Goal: Find contact information: Find contact information

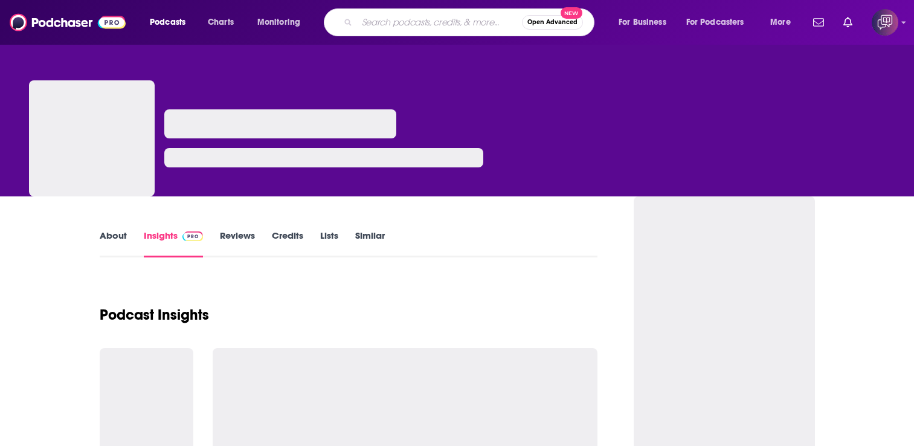
click at [399, 21] on input "Search podcasts, credits, & more..." at bounding box center [439, 22] width 165 height 19
type input "War Studies"
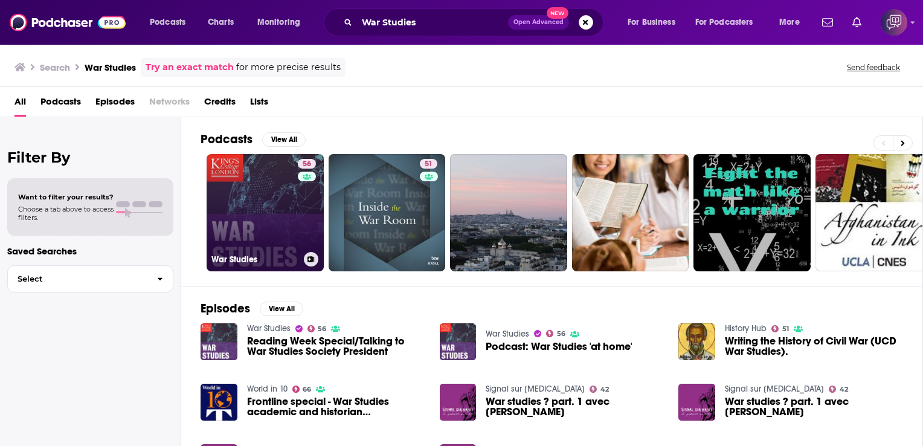
click at [259, 197] on link "56 War Studies" at bounding box center [265, 212] width 117 height 117
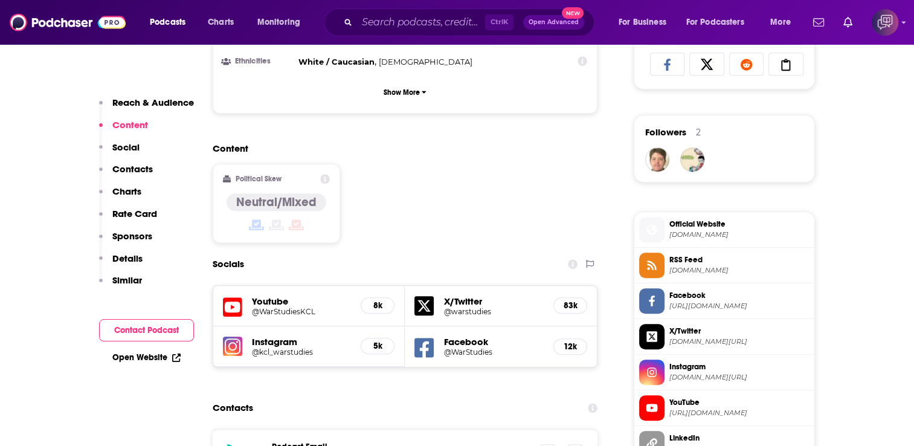
scroll to position [966, 0]
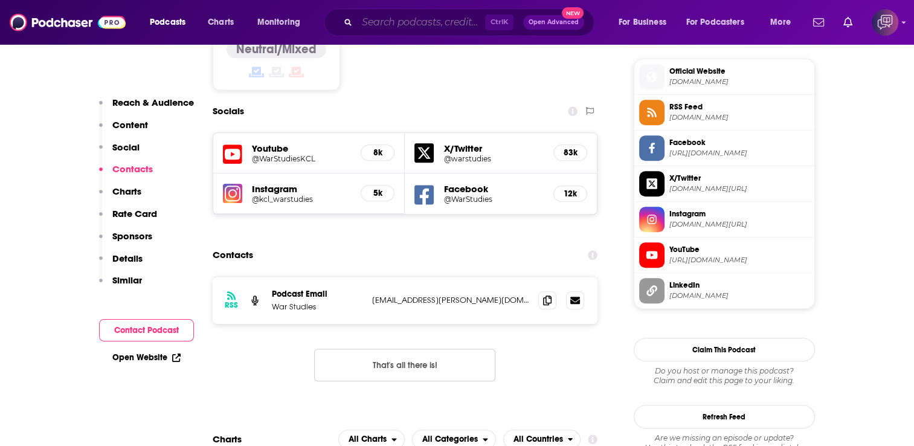
click at [377, 27] on input "Search podcasts, credits, & more..." at bounding box center [421, 22] width 128 height 19
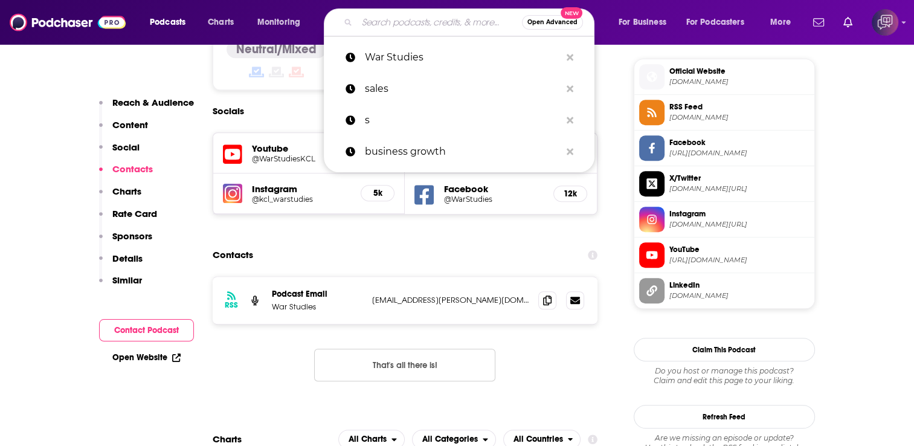
paste input "The [PERSON_NAME] Report Podcast"
type input "The [PERSON_NAME] Report Podcast"
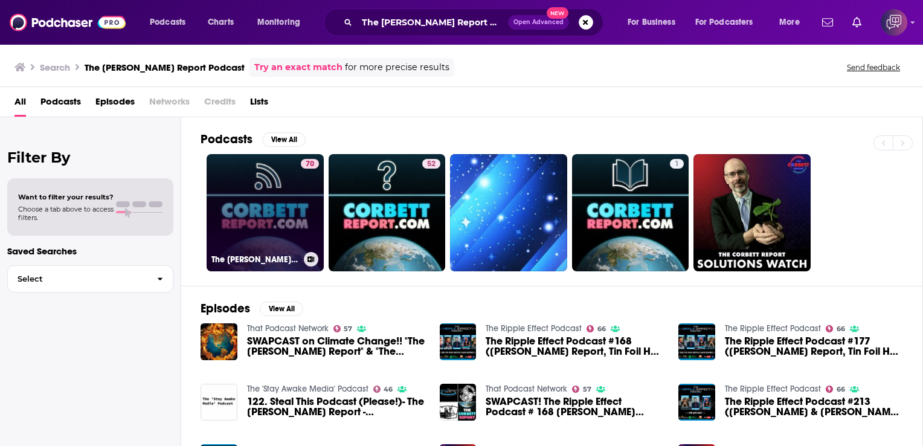
click at [249, 190] on link "70 The [PERSON_NAME] Report Podcast" at bounding box center [265, 212] width 117 height 117
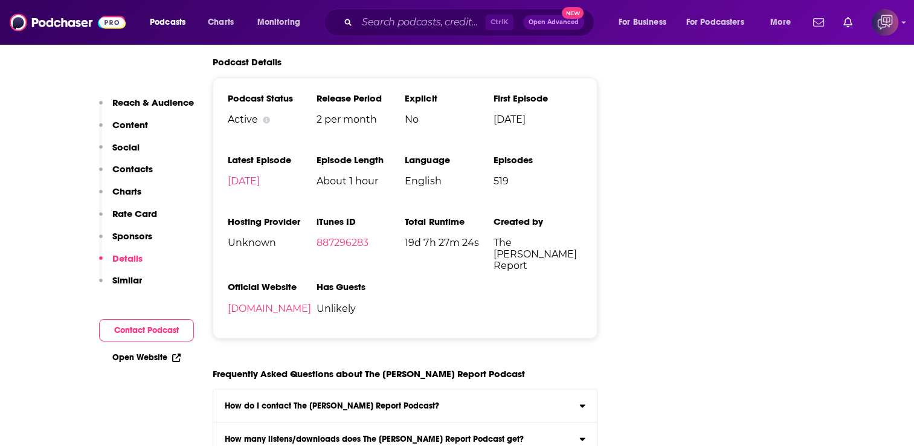
scroll to position [2174, 0]
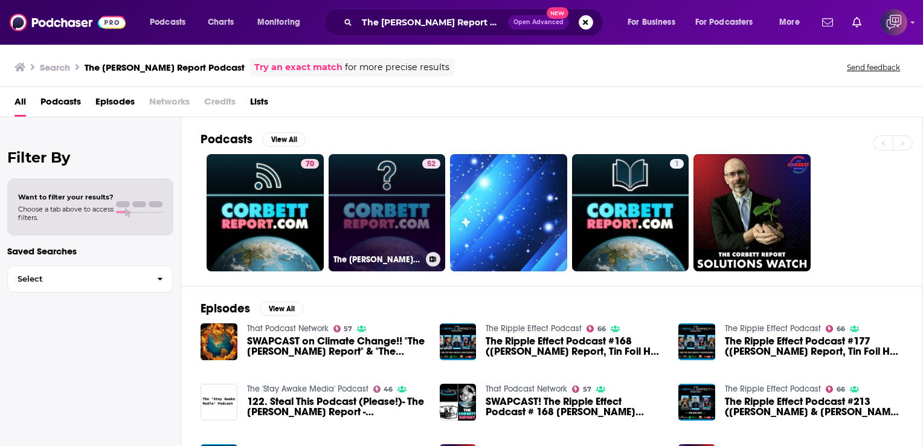
click at [377, 190] on link "52 The [PERSON_NAME] Report - Questions For [PERSON_NAME]" at bounding box center [387, 212] width 117 height 117
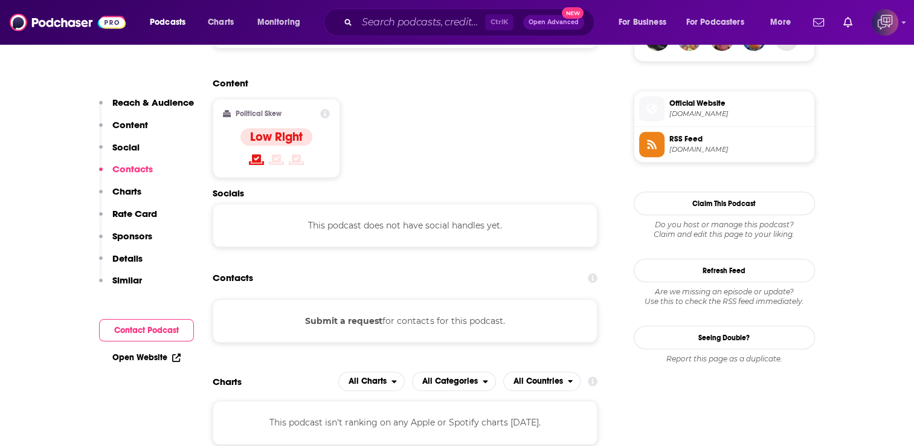
scroll to position [1027, 0]
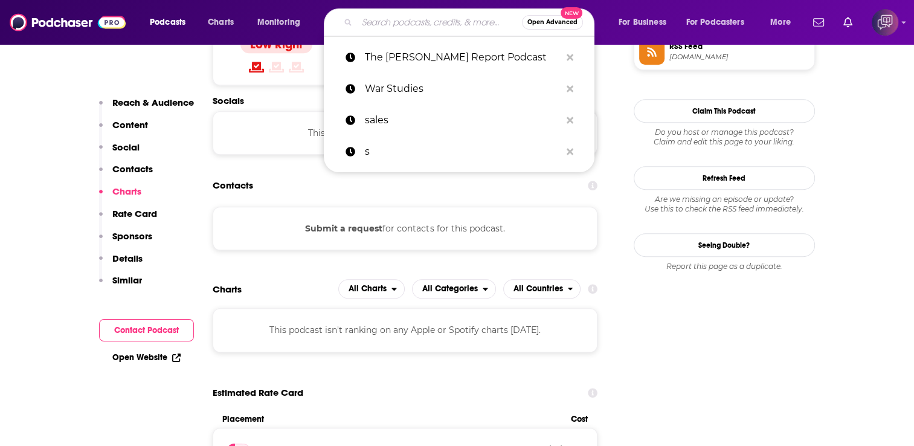
click at [377, 15] on input "Search podcasts, credits, & more..." at bounding box center [439, 22] width 165 height 19
paste input "Facts First with [PERSON_NAME]"
type input "Facts First with [PERSON_NAME]"
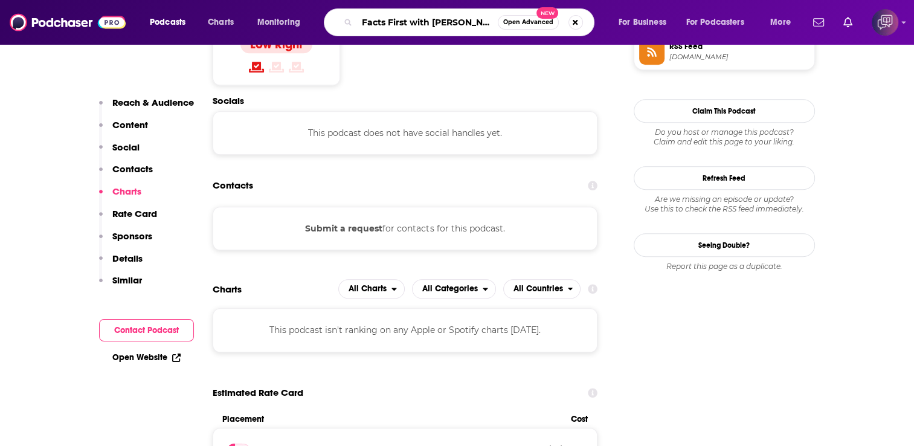
scroll to position [0, 22]
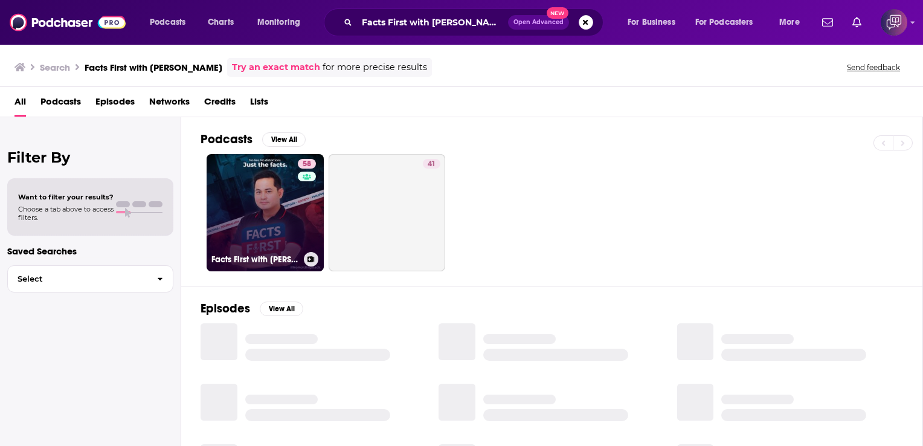
click at [257, 217] on link "58 Facts First with [PERSON_NAME]" at bounding box center [265, 212] width 117 height 117
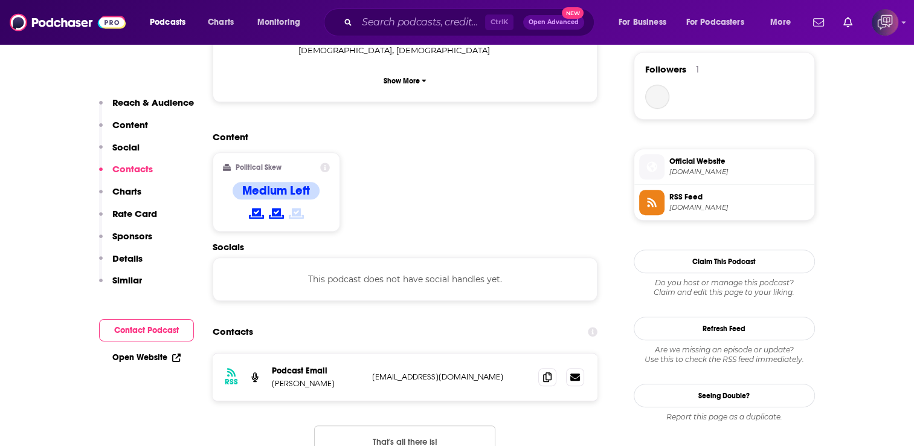
scroll to position [906, 0]
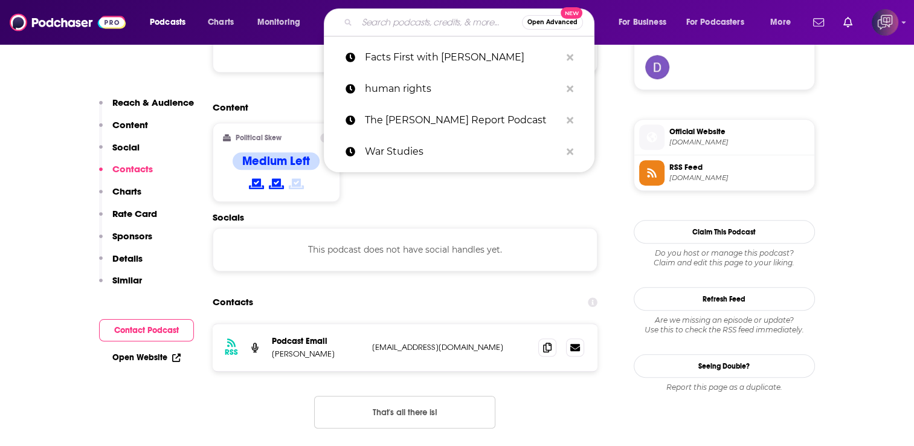
click at [448, 23] on input "Search podcasts, credits, & more..." at bounding box center [439, 22] width 165 height 19
click at [493, 16] on input "Search podcasts, credits, & more..." at bounding box center [439, 22] width 165 height 19
paste input "The [PERSON_NAME] Show"
type input "The [PERSON_NAME] Show"
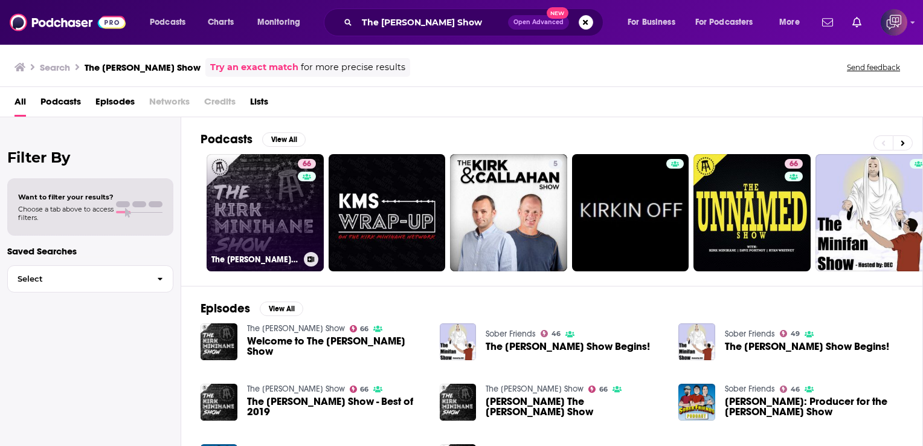
click at [232, 207] on link "66 The [PERSON_NAME] Show" at bounding box center [265, 212] width 117 height 117
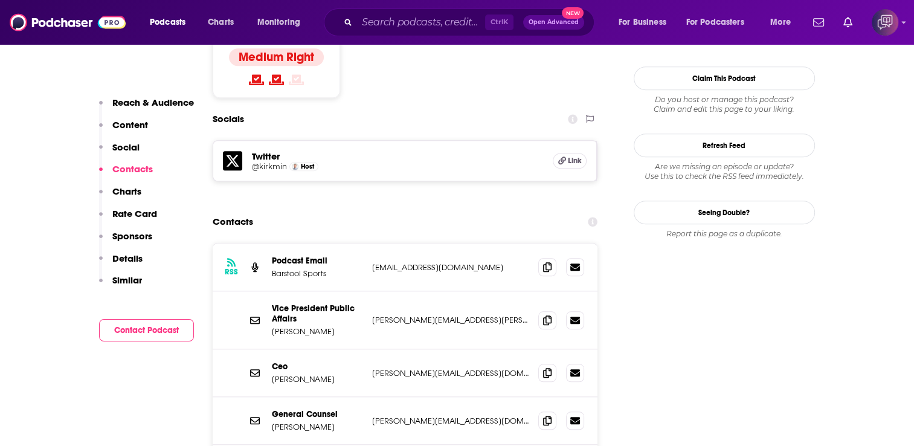
scroll to position [1087, 0]
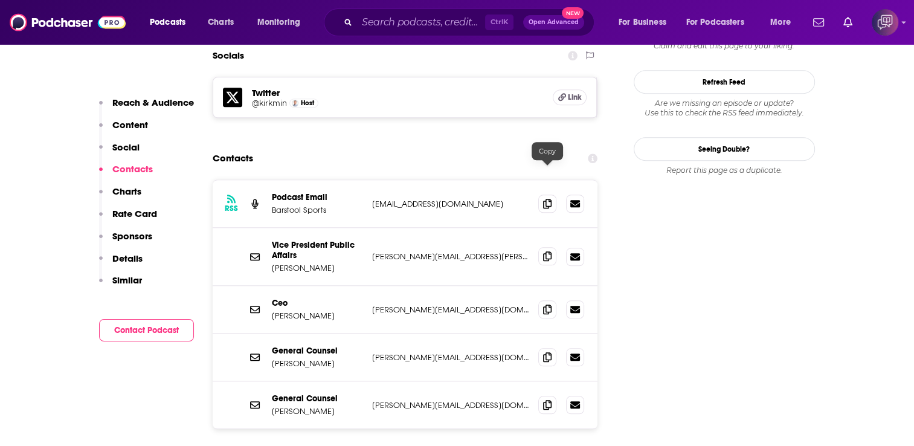
click at [543, 251] on icon at bounding box center [547, 256] width 8 height 10
click at [544, 304] on icon at bounding box center [547, 309] width 8 height 10
click at [547, 352] on icon at bounding box center [547, 357] width 8 height 10
click at [546, 399] on icon at bounding box center [547, 404] width 8 height 10
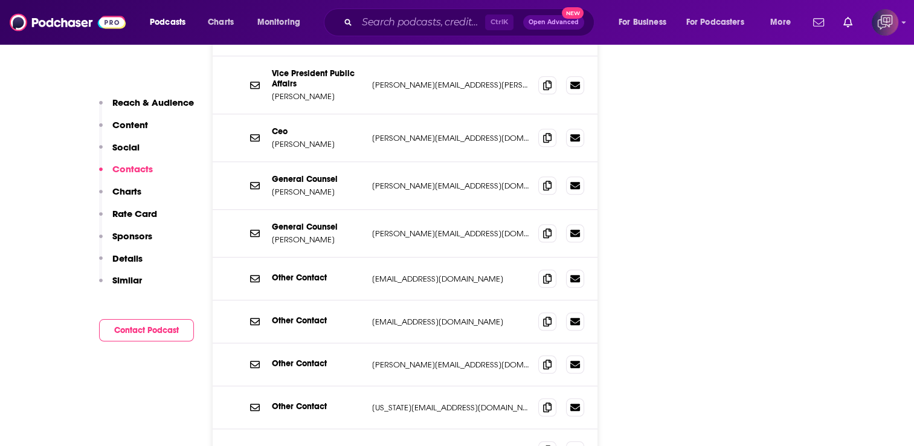
scroll to position [1268, 0]
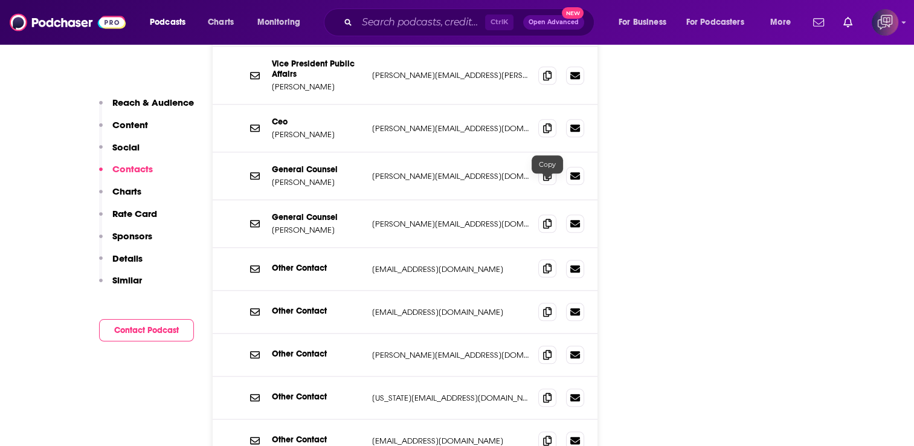
click at [544, 263] on icon at bounding box center [547, 268] width 8 height 10
click at [554, 302] on span at bounding box center [547, 311] width 18 height 18
click at [550, 349] on icon at bounding box center [547, 354] width 8 height 10
click at [550, 392] on icon at bounding box center [547, 397] width 8 height 10
click at [554, 431] on span at bounding box center [547, 440] width 18 height 18
